Goal: Task Accomplishment & Management: Manage account settings

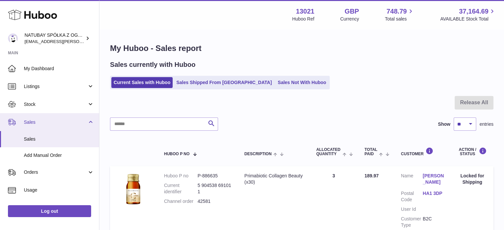
click at [51, 127] on link "Sales" at bounding box center [49, 122] width 99 height 18
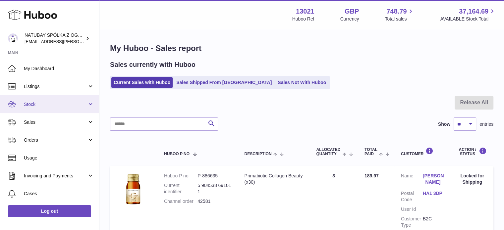
click at [49, 109] on link "Stock" at bounding box center [49, 104] width 99 height 18
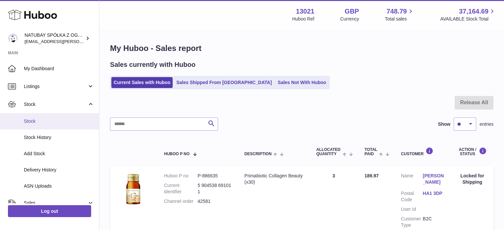
click at [50, 123] on span "Stock" at bounding box center [59, 121] width 70 height 6
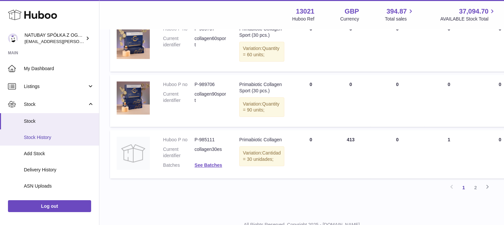
scroll to position [530, 0]
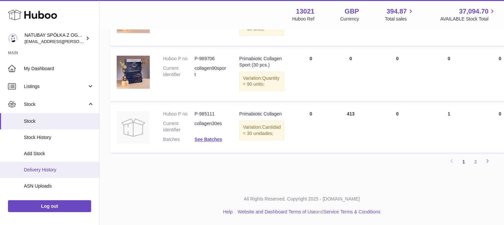
click at [48, 169] on span "Delivery History" at bounding box center [59, 170] width 70 height 6
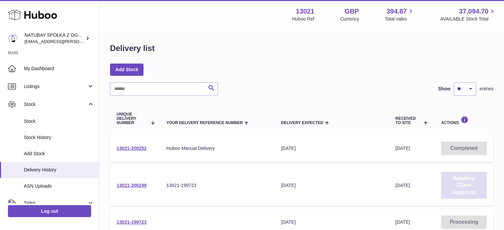
click at [476, 180] on link "Awaiting Client Approval" at bounding box center [464, 185] width 46 height 27
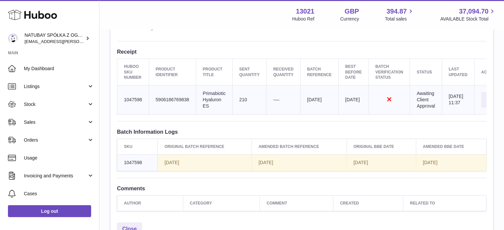
scroll to position [0, 33]
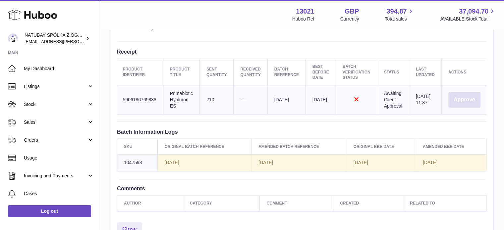
click at [453, 101] on button "Approve" at bounding box center [465, 100] width 32 height 16
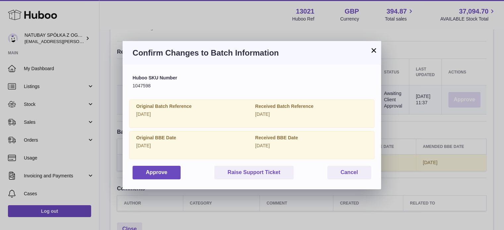
scroll to position [0, 28]
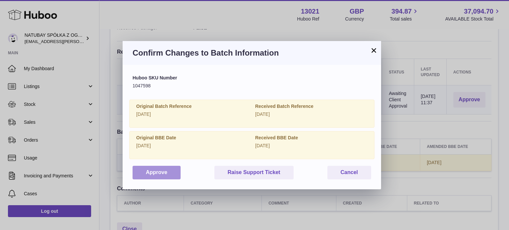
click at [165, 173] on button "Approve" at bounding box center [157, 173] width 48 height 14
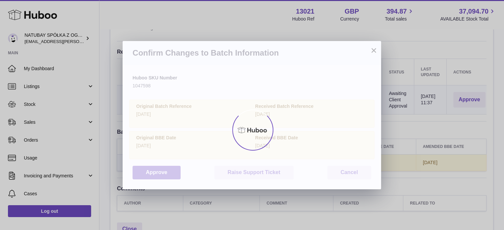
scroll to position [0, 15]
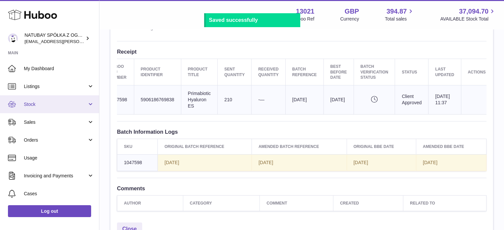
click at [44, 104] on span "Stock" at bounding box center [55, 104] width 63 height 6
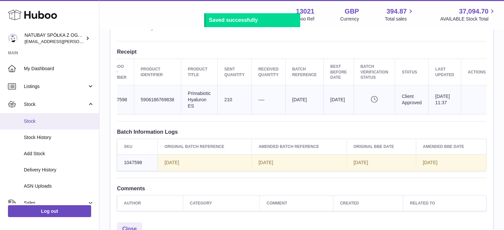
click at [41, 118] on span "Stock" at bounding box center [59, 121] width 70 height 6
